Goal: Book appointment/travel/reservation

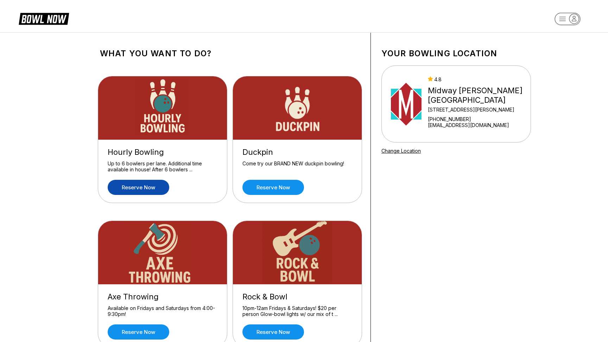
click at [156, 187] on link "Reserve now" at bounding box center [139, 187] width 62 height 15
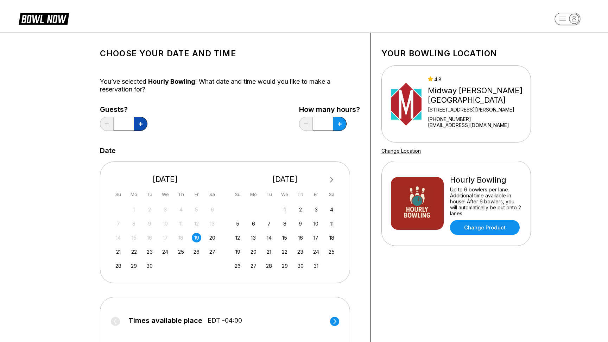
click at [139, 128] on button at bounding box center [141, 124] width 14 height 14
type input "*"
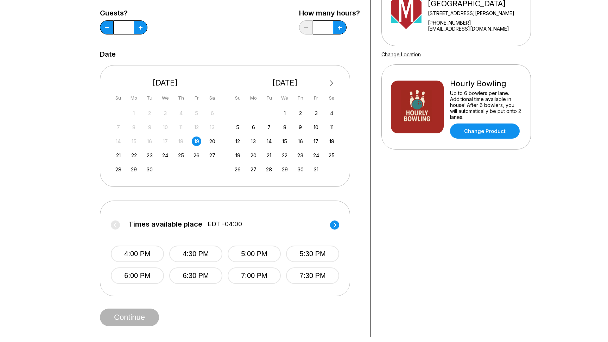
scroll to position [107, 0]
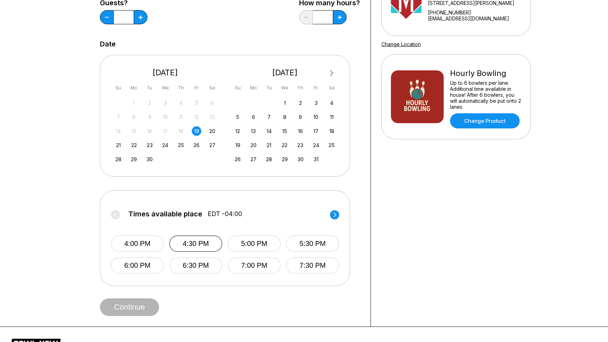
click at [204, 241] on button "4:30 PM" at bounding box center [195, 243] width 53 height 17
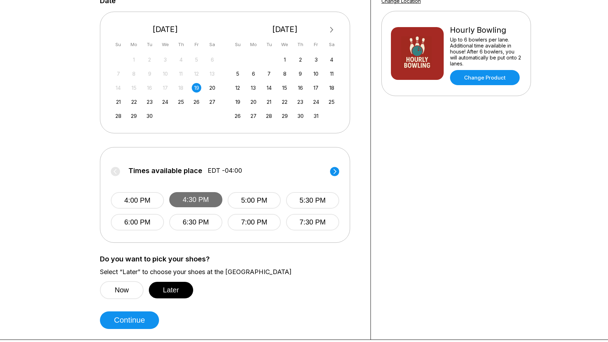
scroll to position [200, 0]
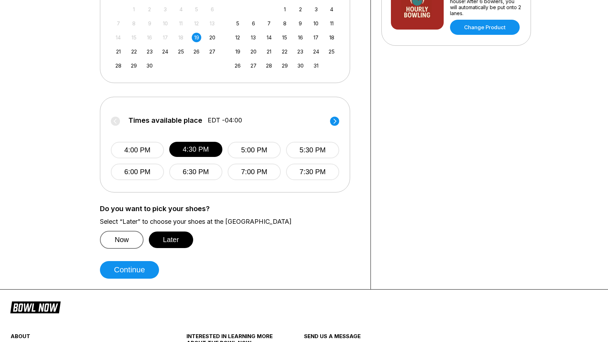
click at [130, 237] on button "Now" at bounding box center [122, 240] width 44 height 18
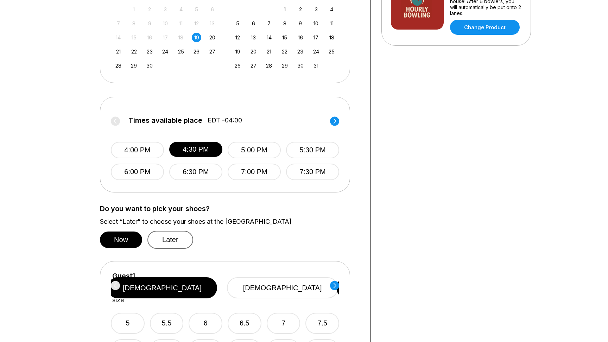
click at [174, 239] on button "Later" at bounding box center [170, 240] width 46 height 18
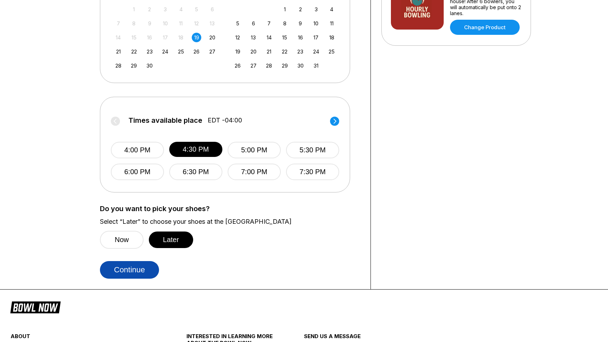
click at [144, 263] on button "Continue" at bounding box center [129, 270] width 59 height 18
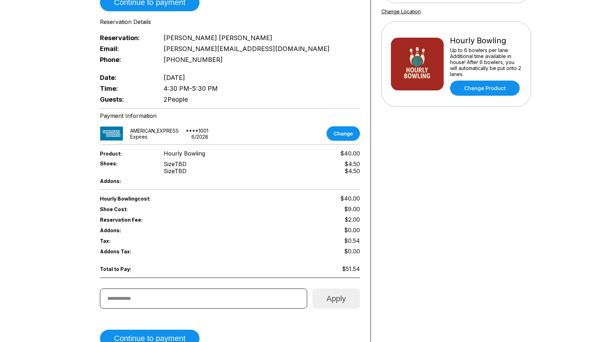
scroll to position [157, 0]
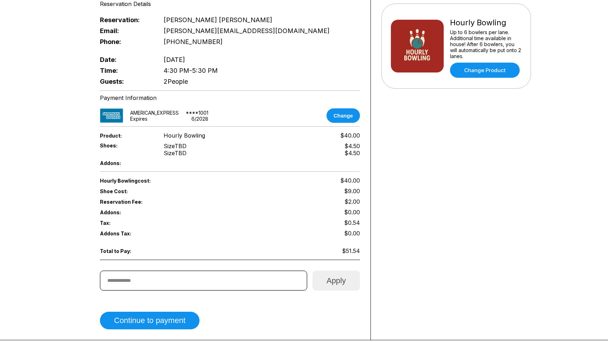
click at [188, 281] on input "text" at bounding box center [203, 281] width 207 height 20
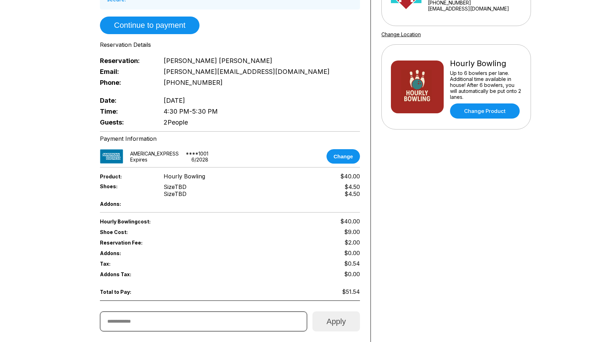
scroll to position [117, 0]
